Goal: Task Accomplishment & Management: Manage account settings

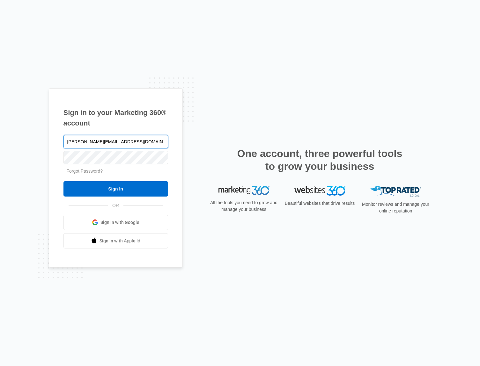
type input "[PERSON_NAME][EMAIL_ADDRESS][DOMAIN_NAME]"
click at [63, 181] on input "Sign In" at bounding box center [115, 188] width 105 height 15
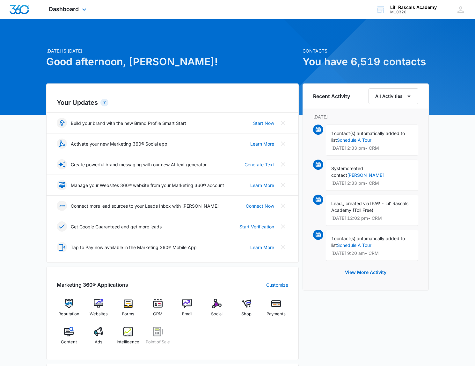
click at [74, 5] on div "Dashboard Apps Reputation Websites Forms CRM Email Social Shop Payments POS Con…" at bounding box center [68, 9] width 58 height 19
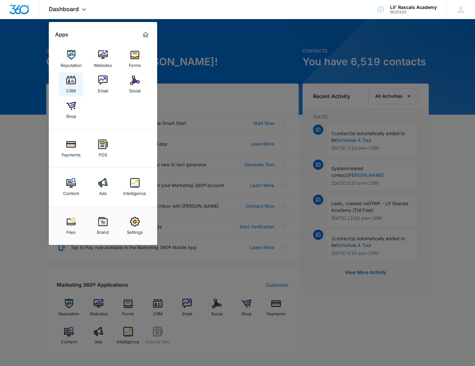
click at [74, 87] on div "CRM" at bounding box center [71, 89] width 10 height 8
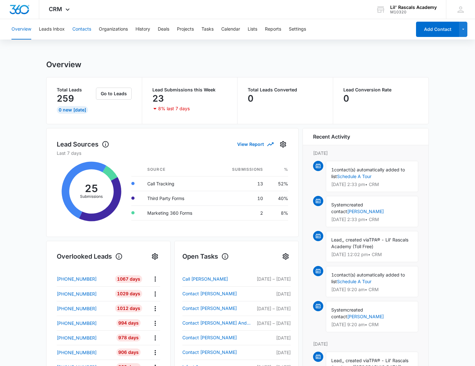
click at [84, 31] on button "Contacts" at bounding box center [81, 29] width 19 height 20
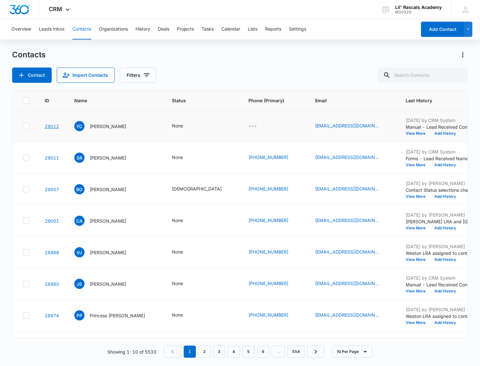
click at [45, 126] on link "29012" at bounding box center [52, 126] width 14 height 5
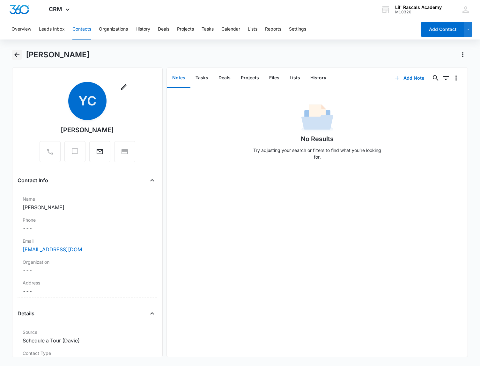
click at [20, 56] on icon "Back" at bounding box center [17, 55] width 8 height 8
